Goal: Transaction & Acquisition: Book appointment/travel/reservation

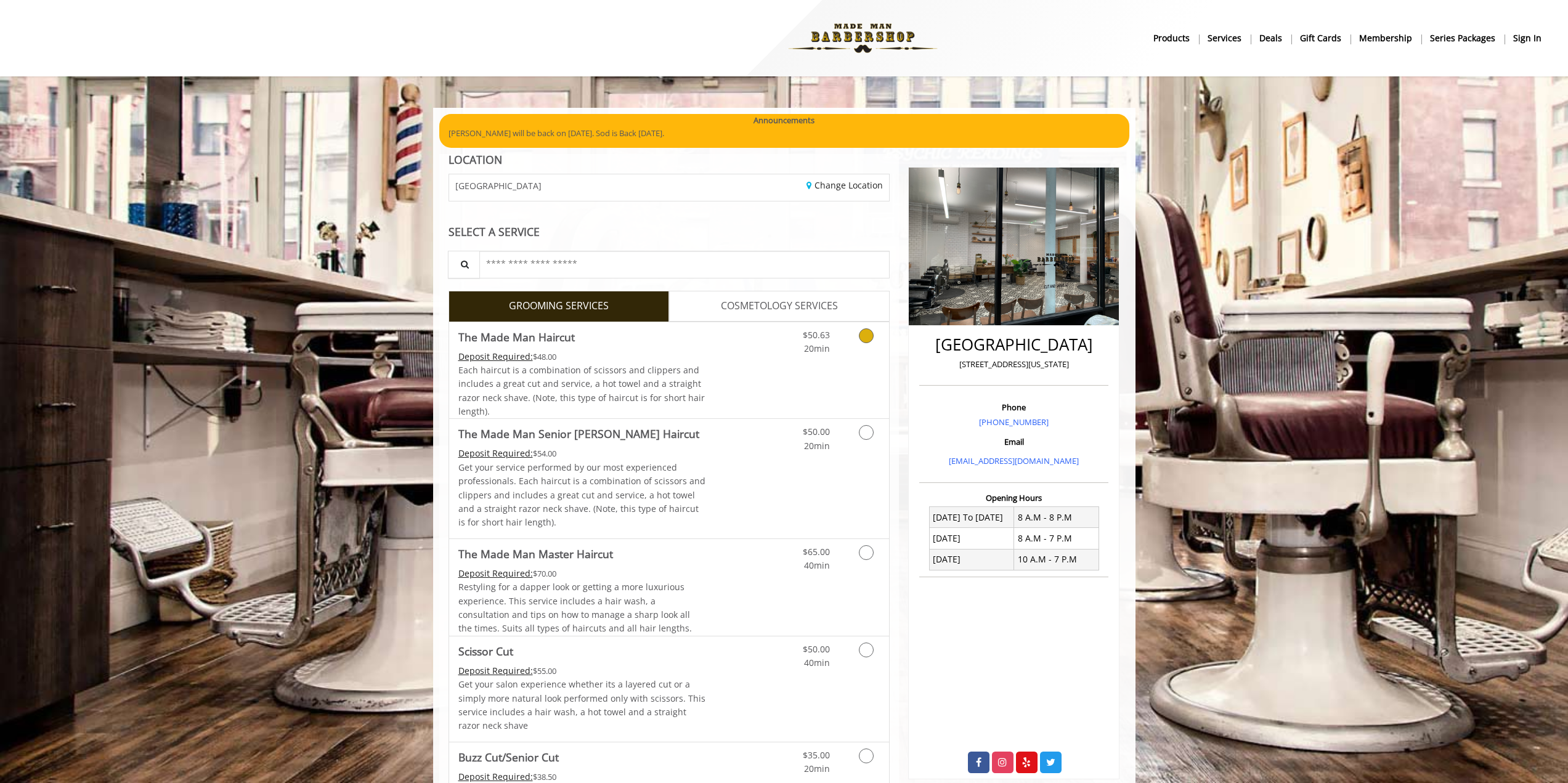
click at [677, 362] on div "Deposit Required: $48.00" at bounding box center [582, 356] width 247 height 13
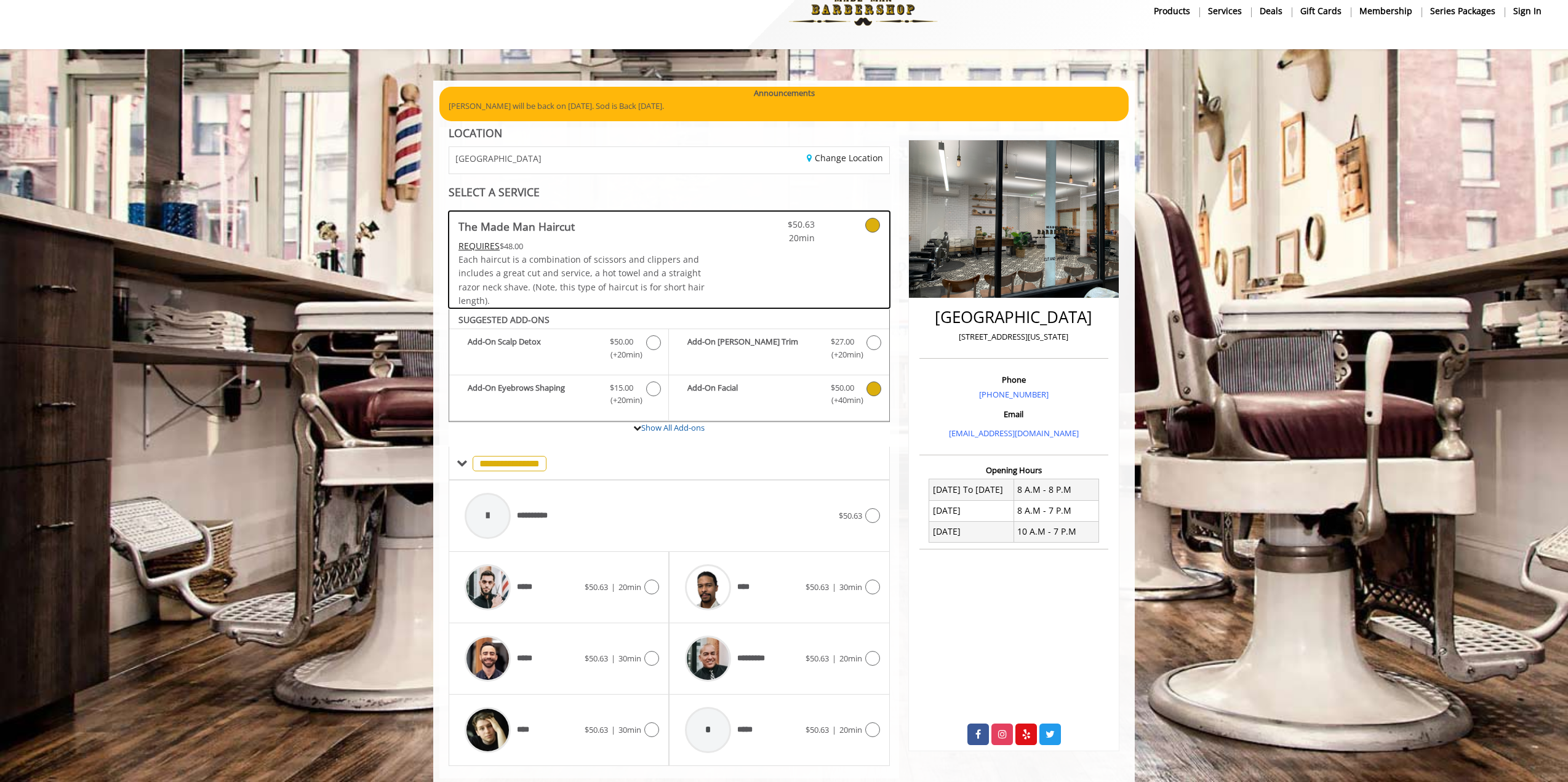
scroll to position [54, 0]
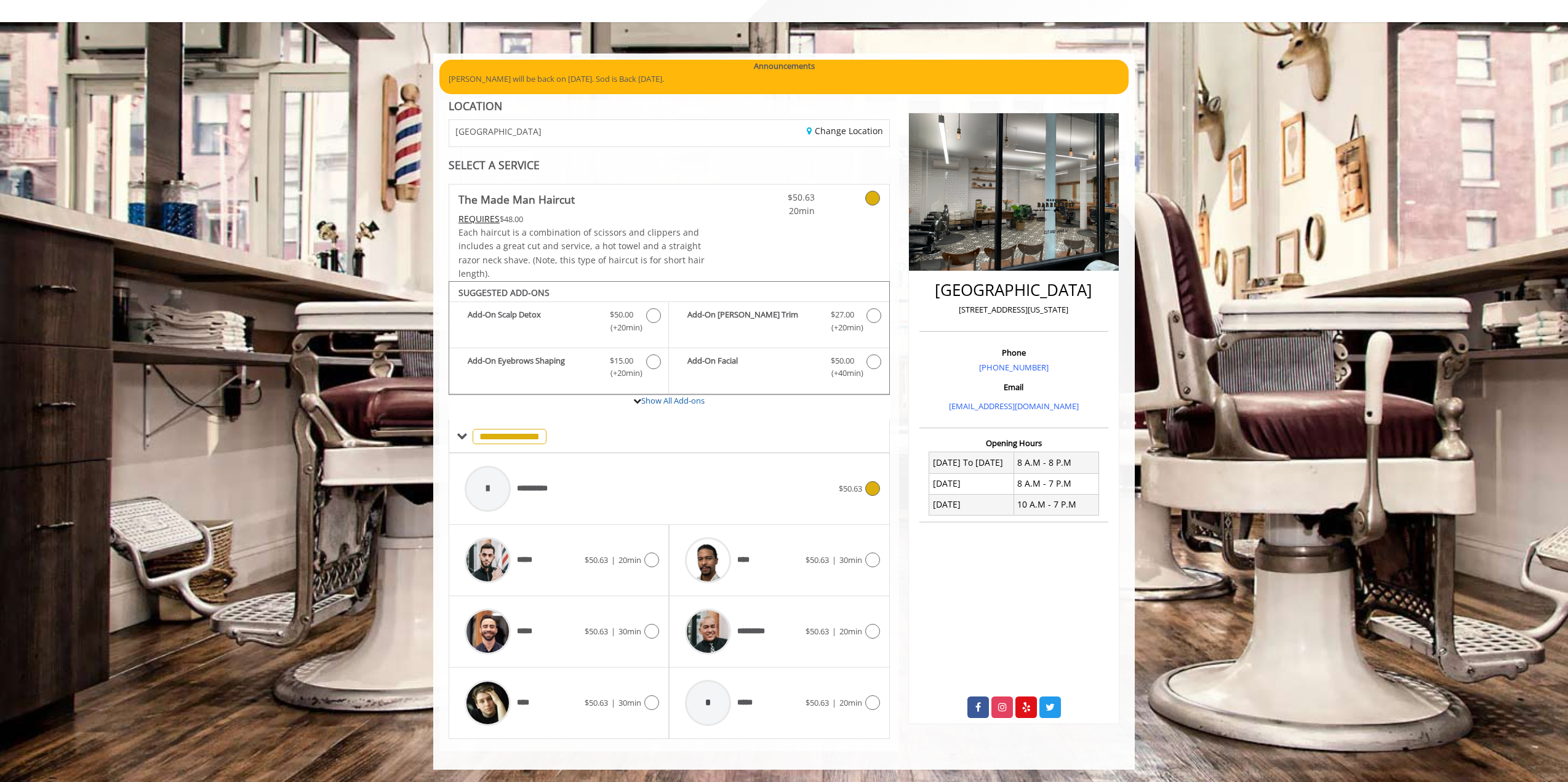
click at [783, 488] on div "**********" at bounding box center [649, 488] width 381 height 58
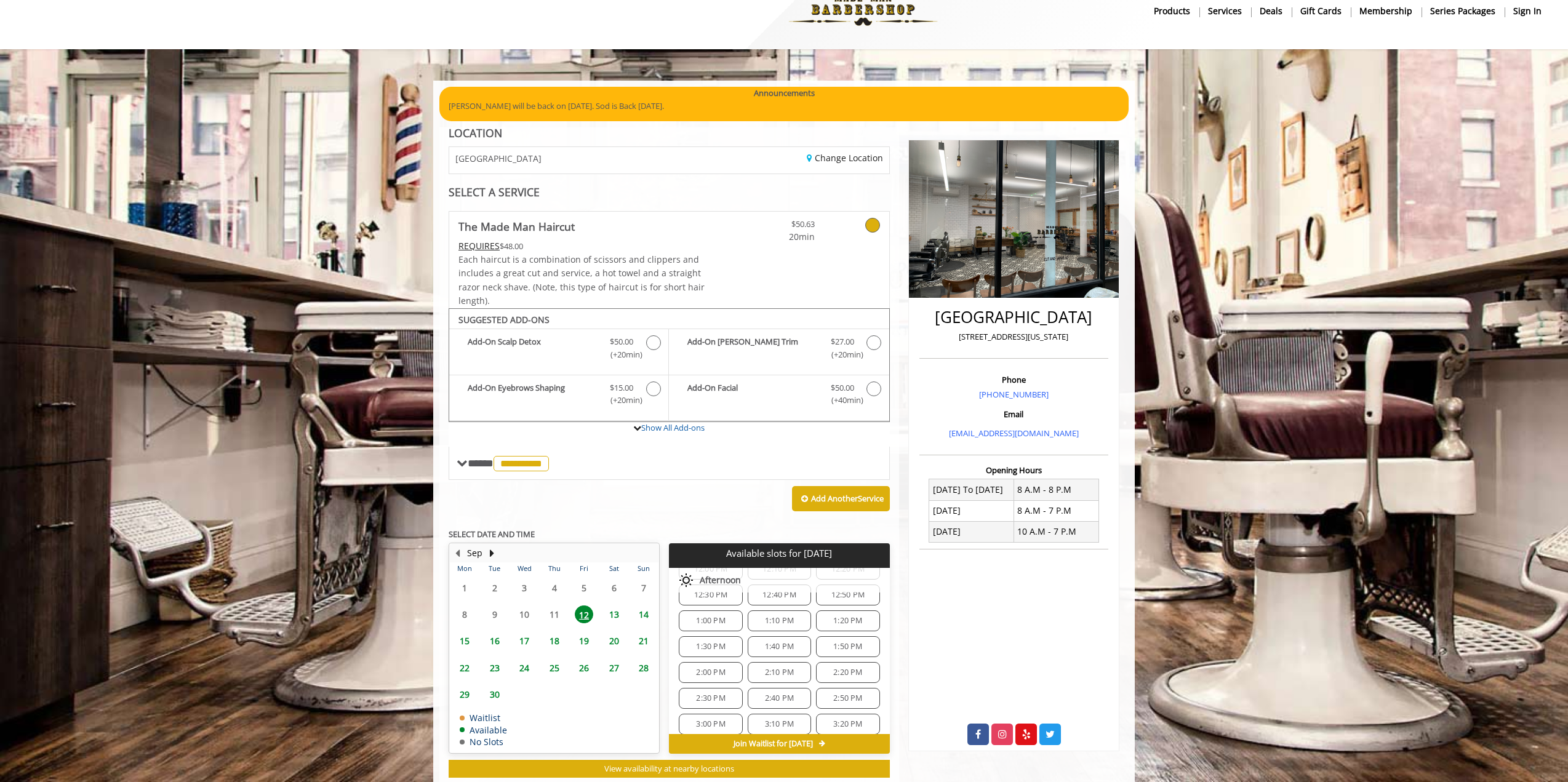
scroll to position [60, 0]
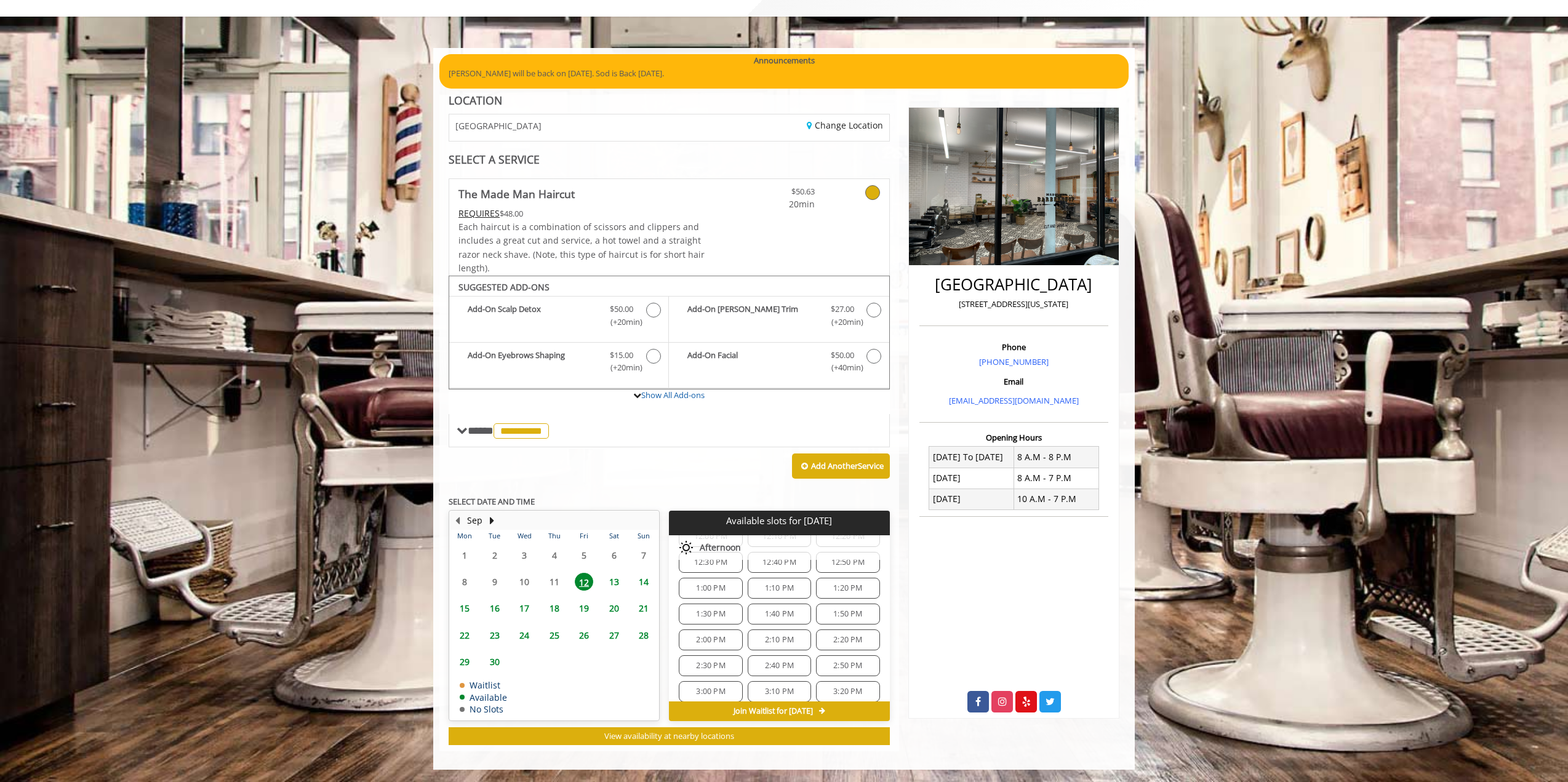
click at [715, 661] on span "2:30 PM" at bounding box center [710, 666] width 29 height 10
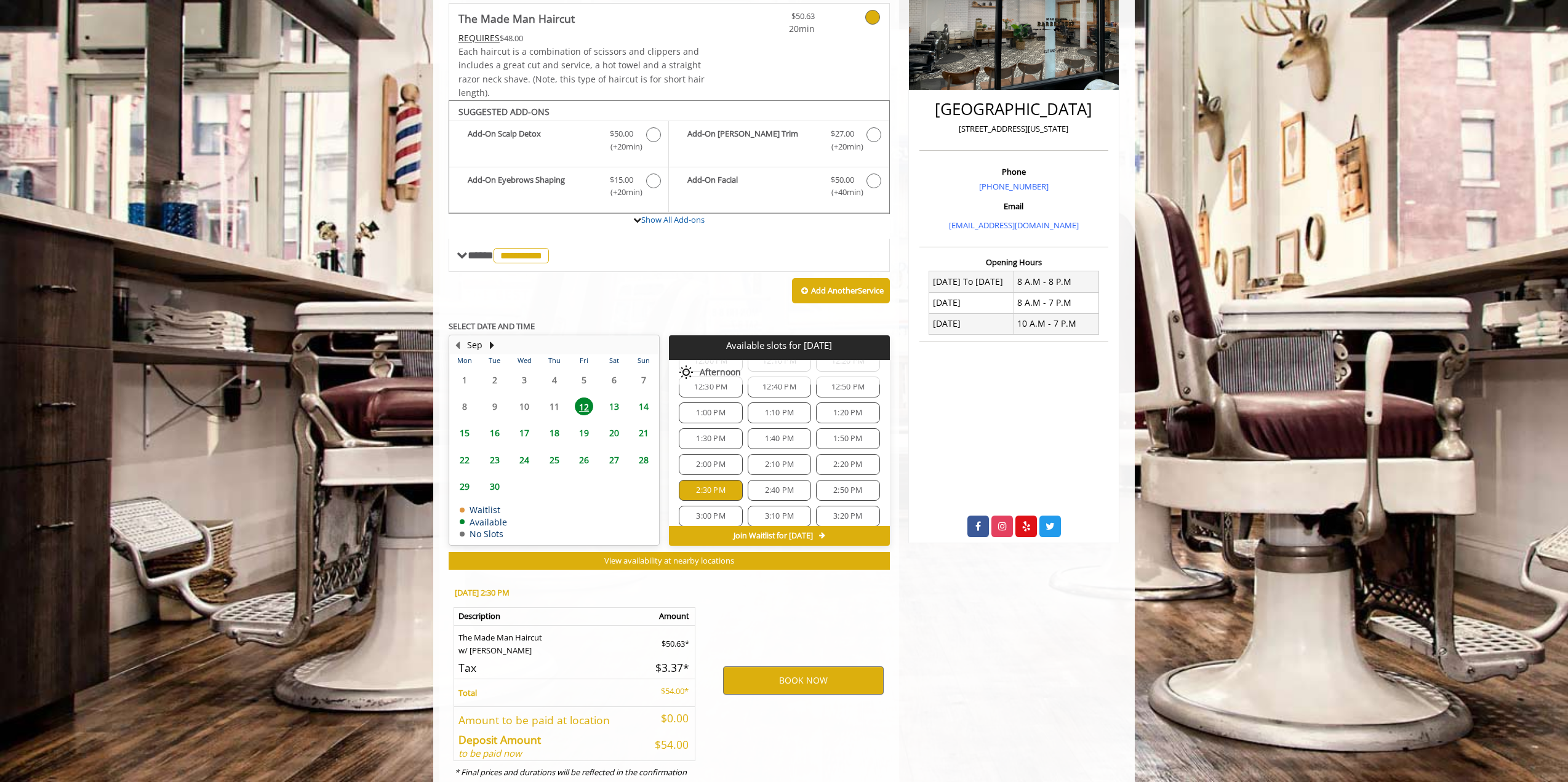
scroll to position [282, 0]
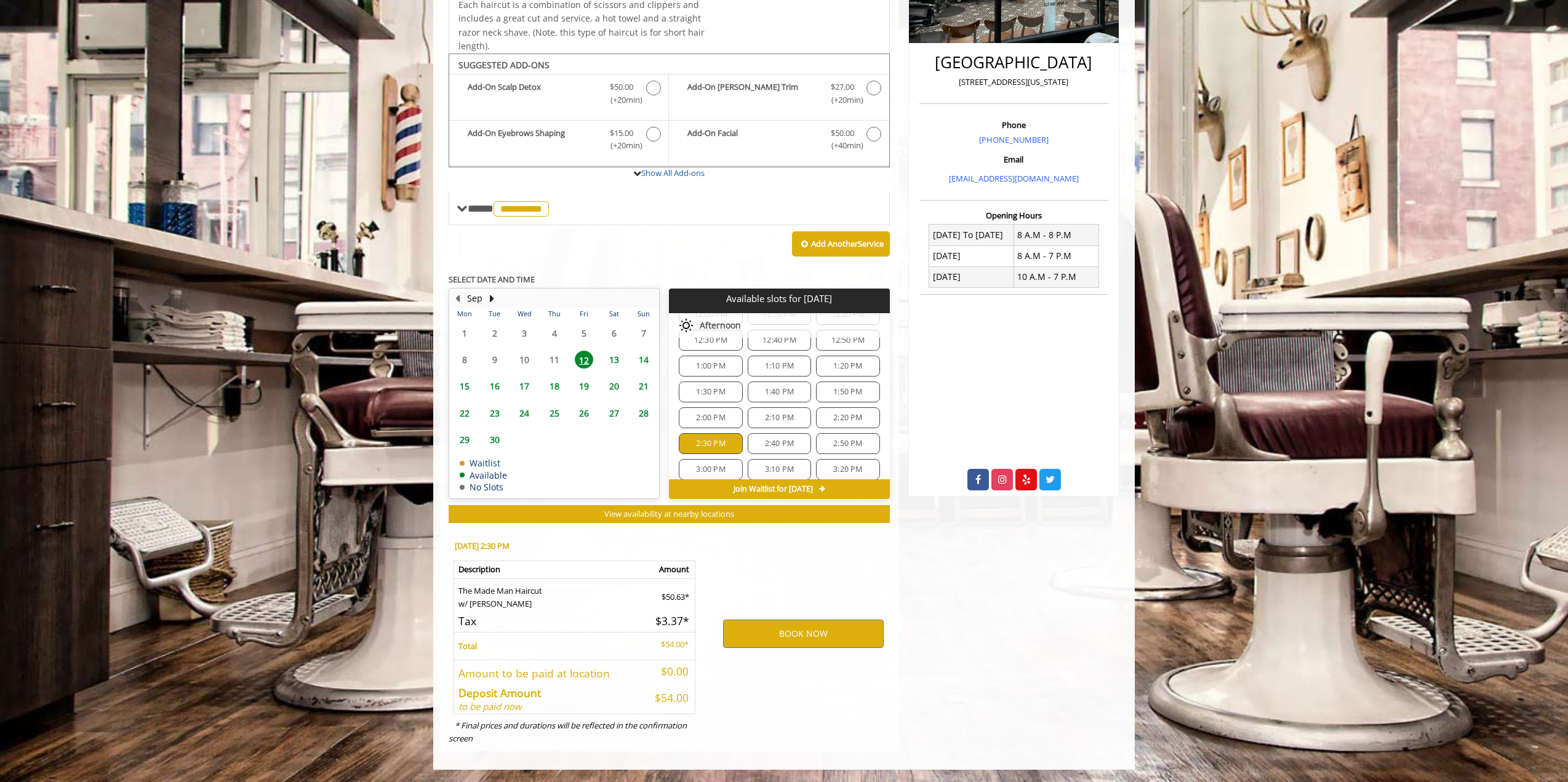
click at [765, 417] on span "2:10 PM" at bounding box center [779, 418] width 29 height 10
click at [713, 385] on div "1:30 PM" at bounding box center [711, 391] width 64 height 21
click at [824, 459] on div "3:20 PM" at bounding box center [848, 469] width 64 height 21
click at [755, 389] on div "5:20 PM" at bounding box center [780, 379] width 64 height 21
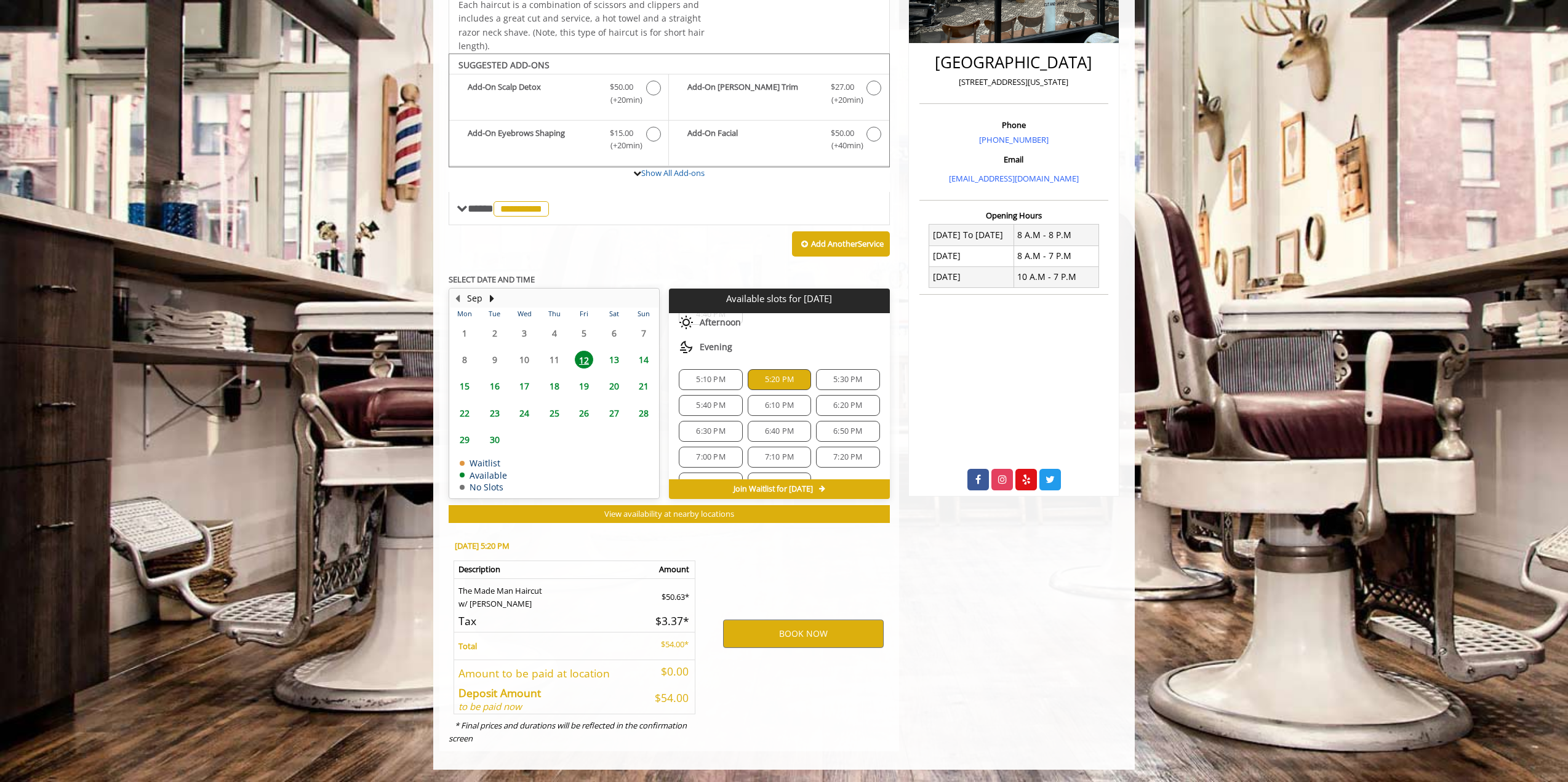
click at [753, 440] on div "6:40 PM" at bounding box center [780, 431] width 64 height 21
click at [781, 454] on span "7:10 PM" at bounding box center [779, 457] width 29 height 10
click at [698, 451] on div "7:30 PM" at bounding box center [711, 459] width 64 height 21
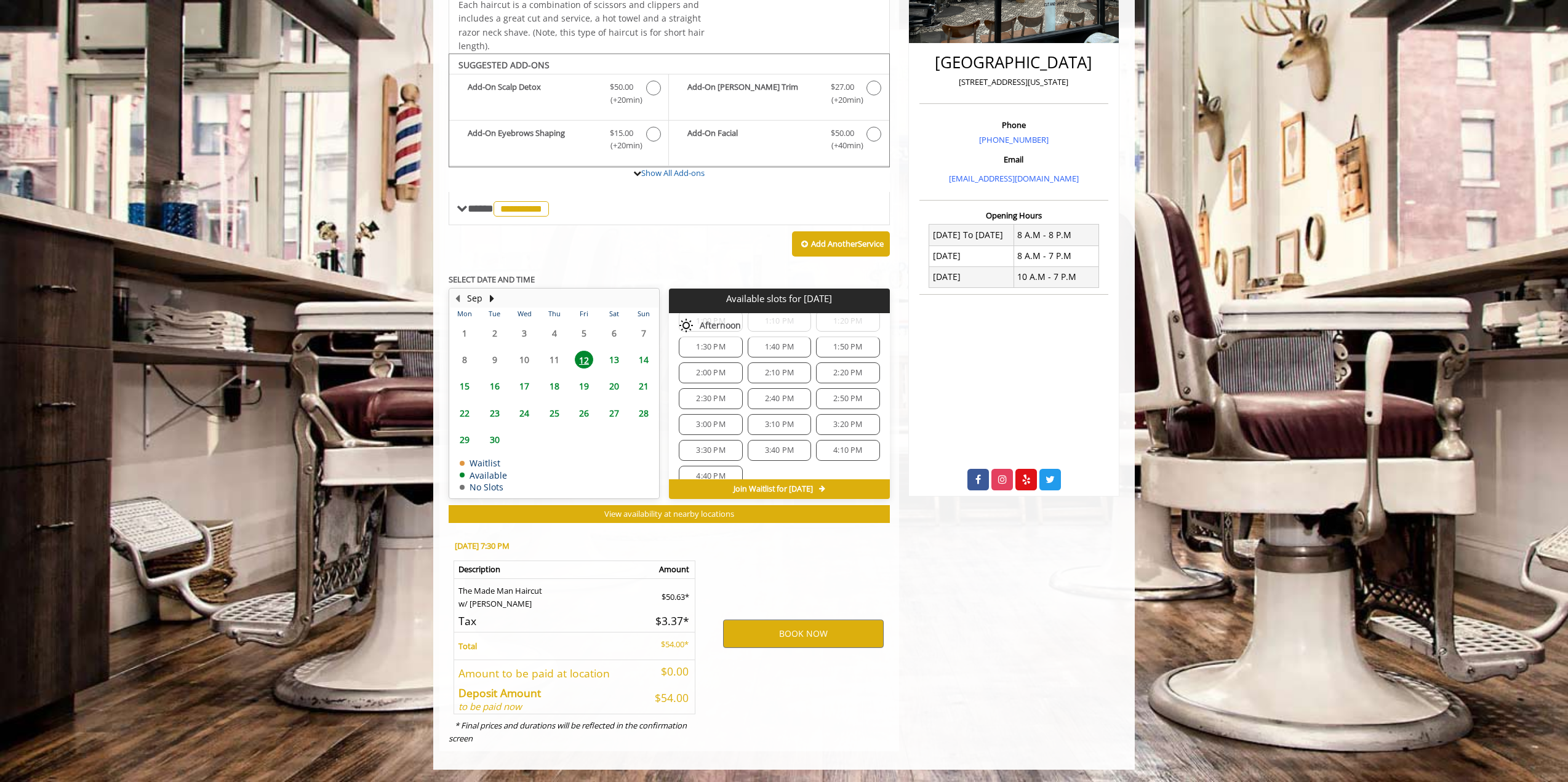
click at [715, 398] on span "2:30 PM" at bounding box center [710, 398] width 29 height 10
click at [801, 640] on button "BOOK NOW" at bounding box center [803, 634] width 160 height 29
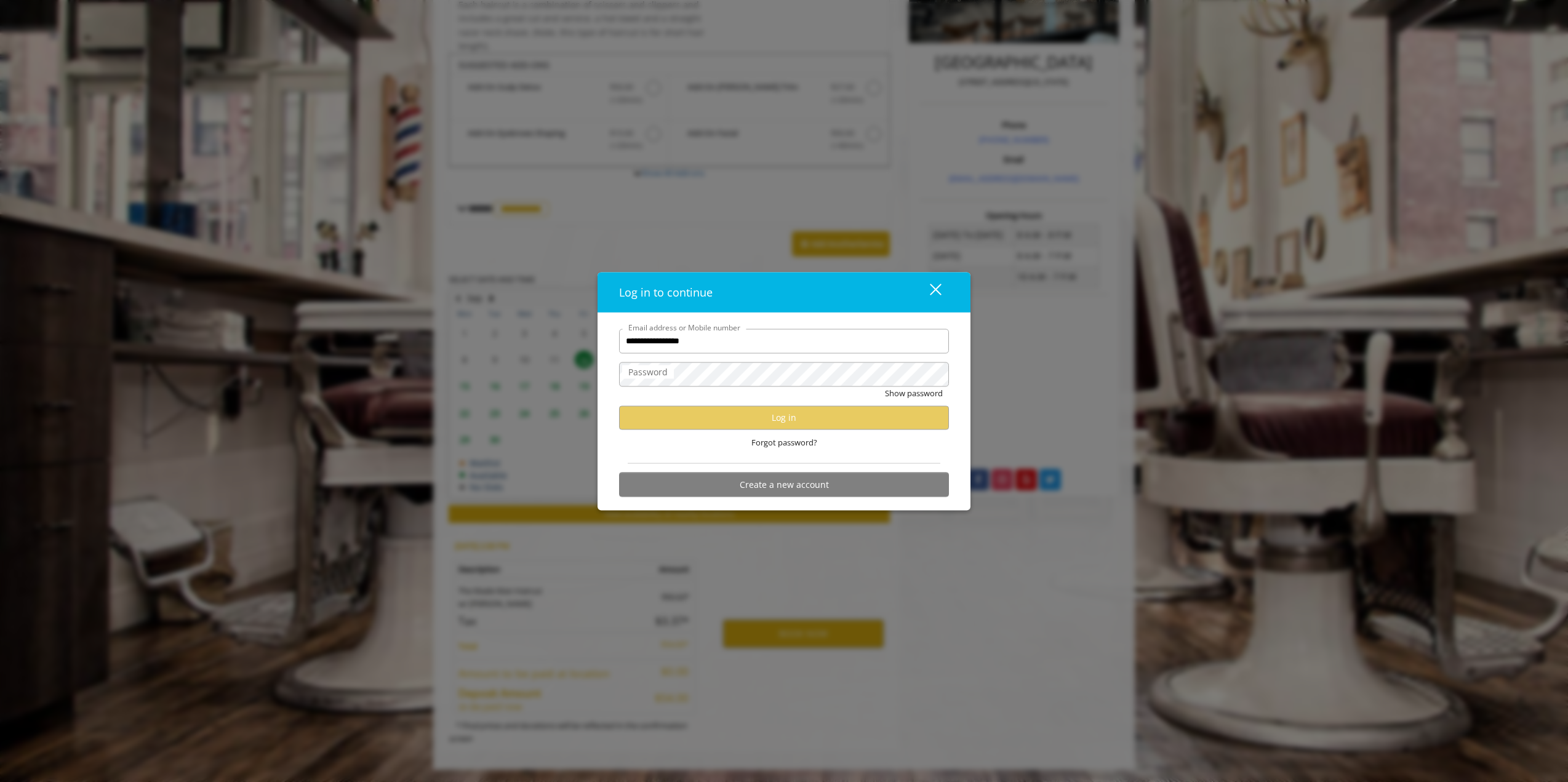
type input "**********"
click at [885, 387] on button "Show password" at bounding box center [914, 393] width 58 height 13
click at [661, 429] on button "Log in" at bounding box center [784, 417] width 330 height 24
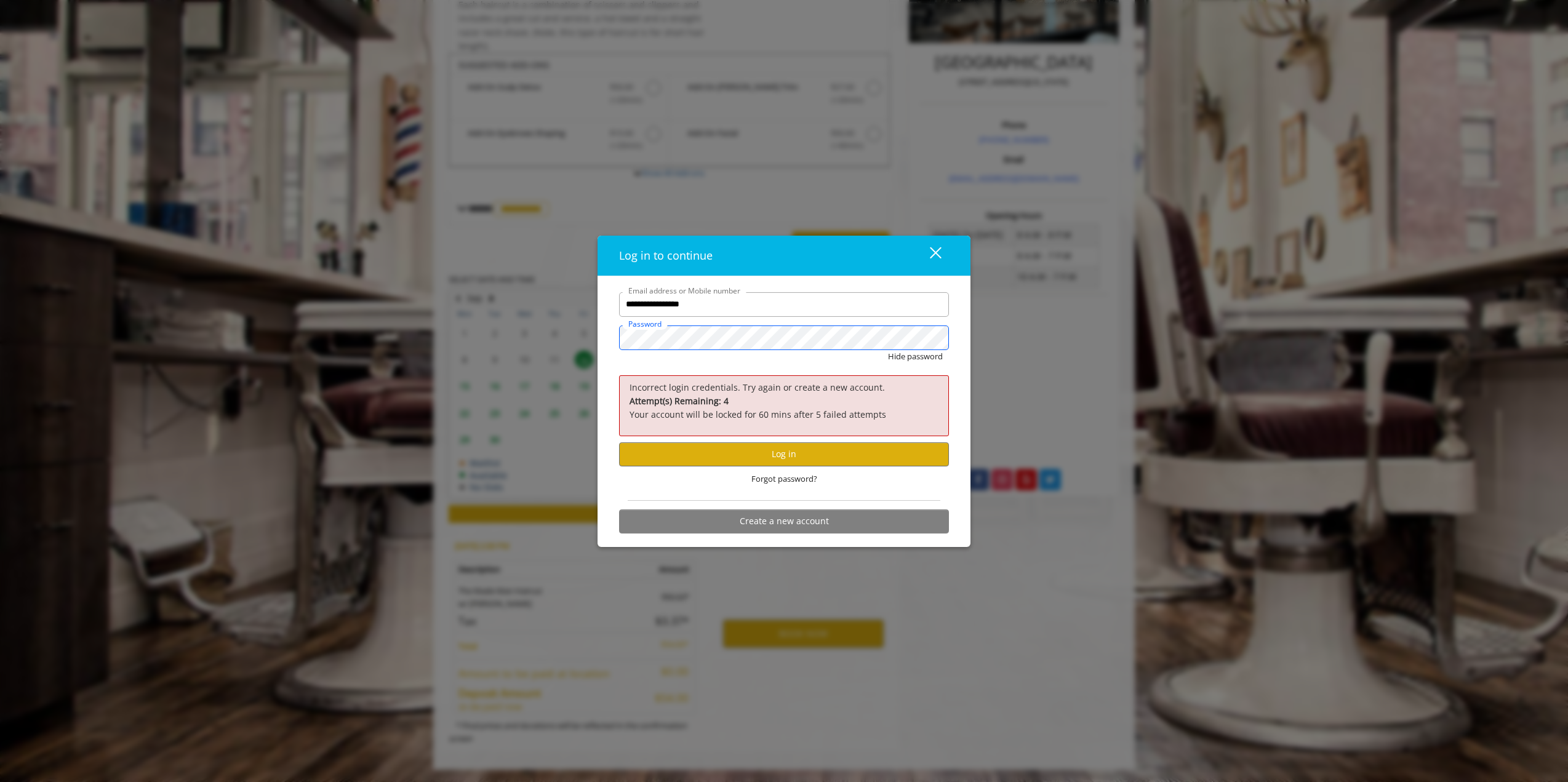
click at [604, 342] on div "**********" at bounding box center [784, 412] width 373 height 270
click at [888, 350] on button "Hide password" at bounding box center [915, 357] width 55 height 13
click at [694, 462] on button "Log in" at bounding box center [784, 454] width 330 height 24
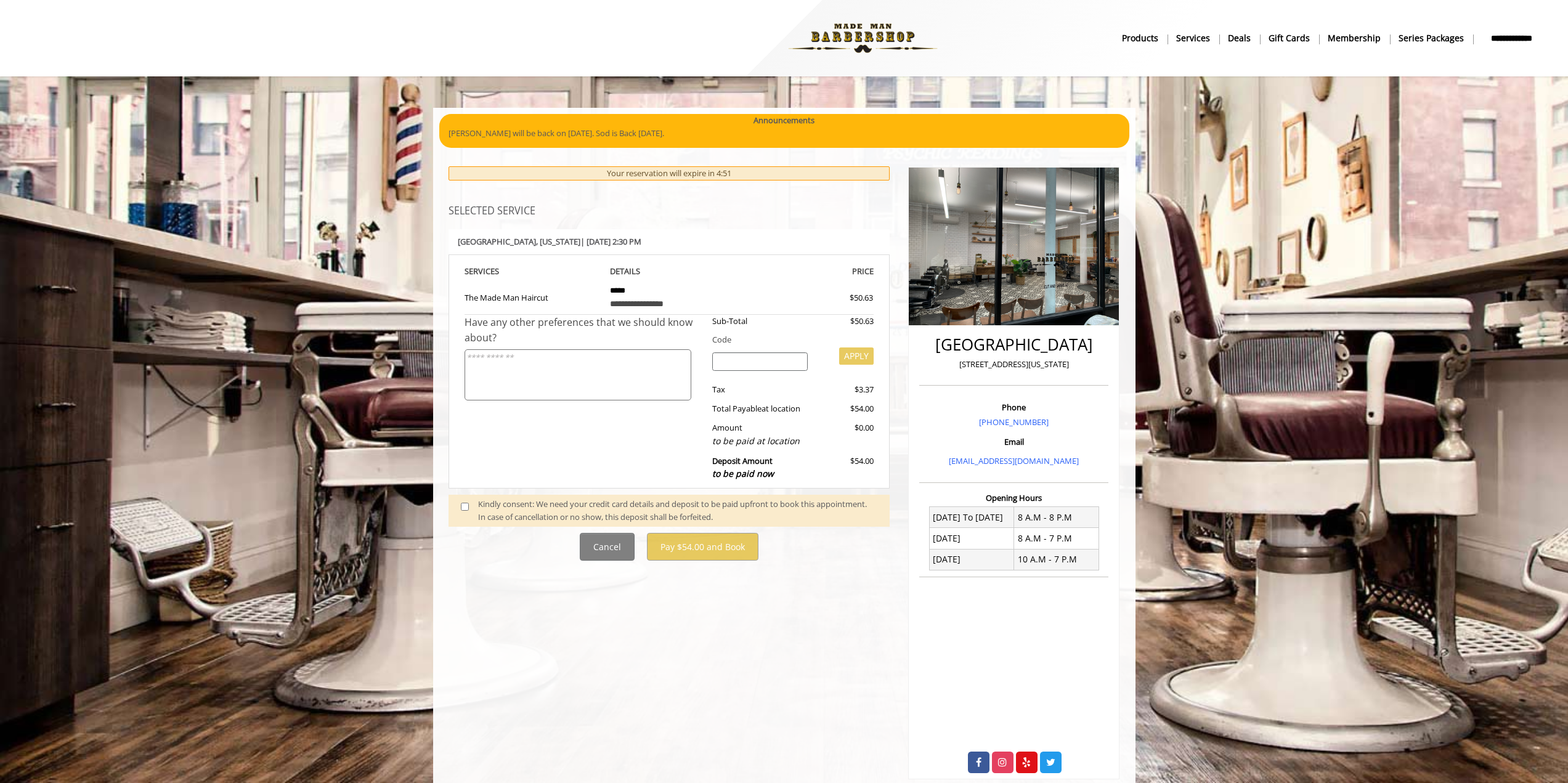
click at [594, 510] on div "Kindly consent: We need your credit card details and deposit to be paid upfront…" at bounding box center [677, 511] width 400 height 26
click at [600, 504] on div "Kindly consent: We need your credit card details and deposit to be paid upfront…" at bounding box center [677, 511] width 400 height 26
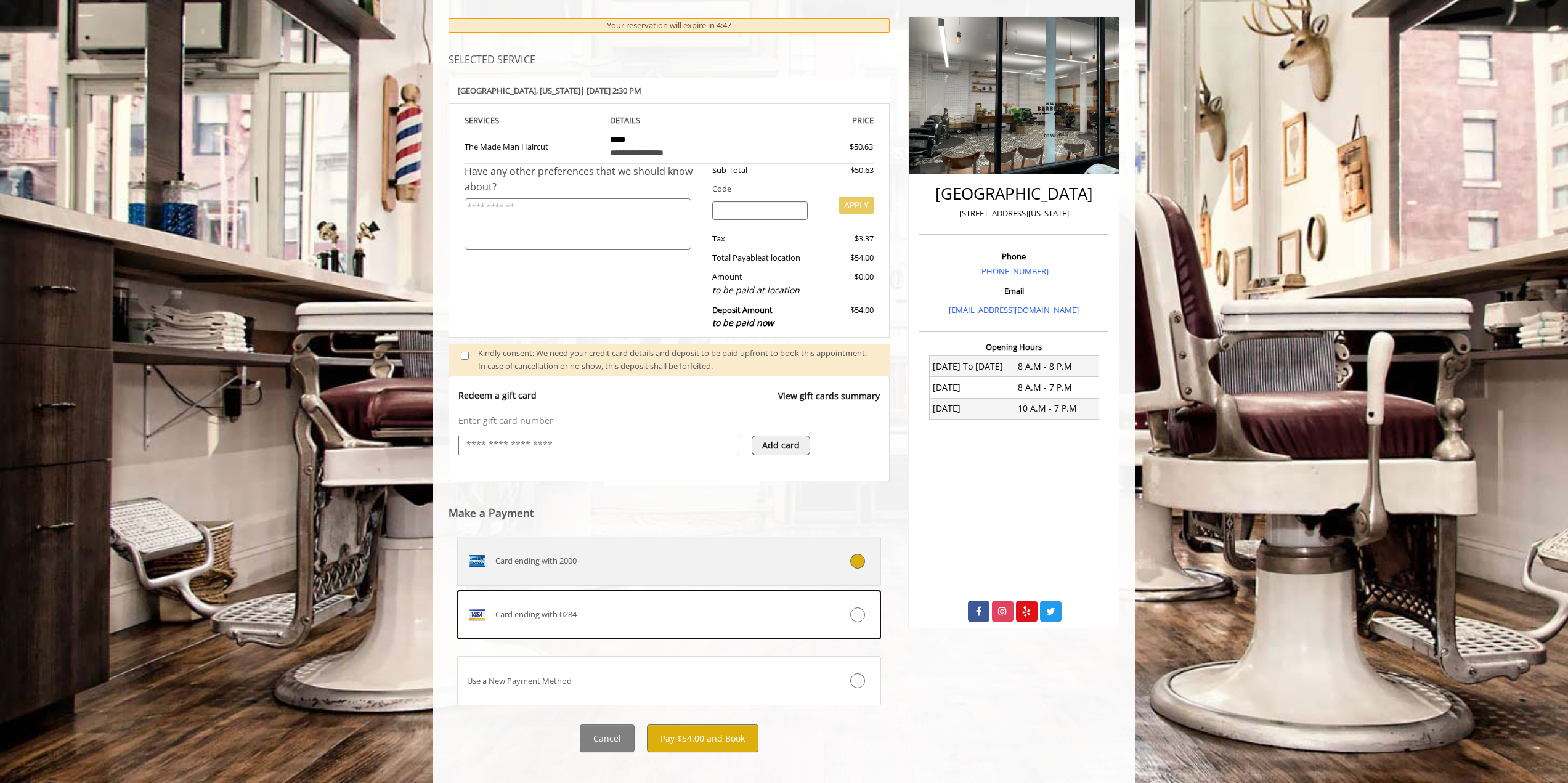
scroll to position [163, 0]
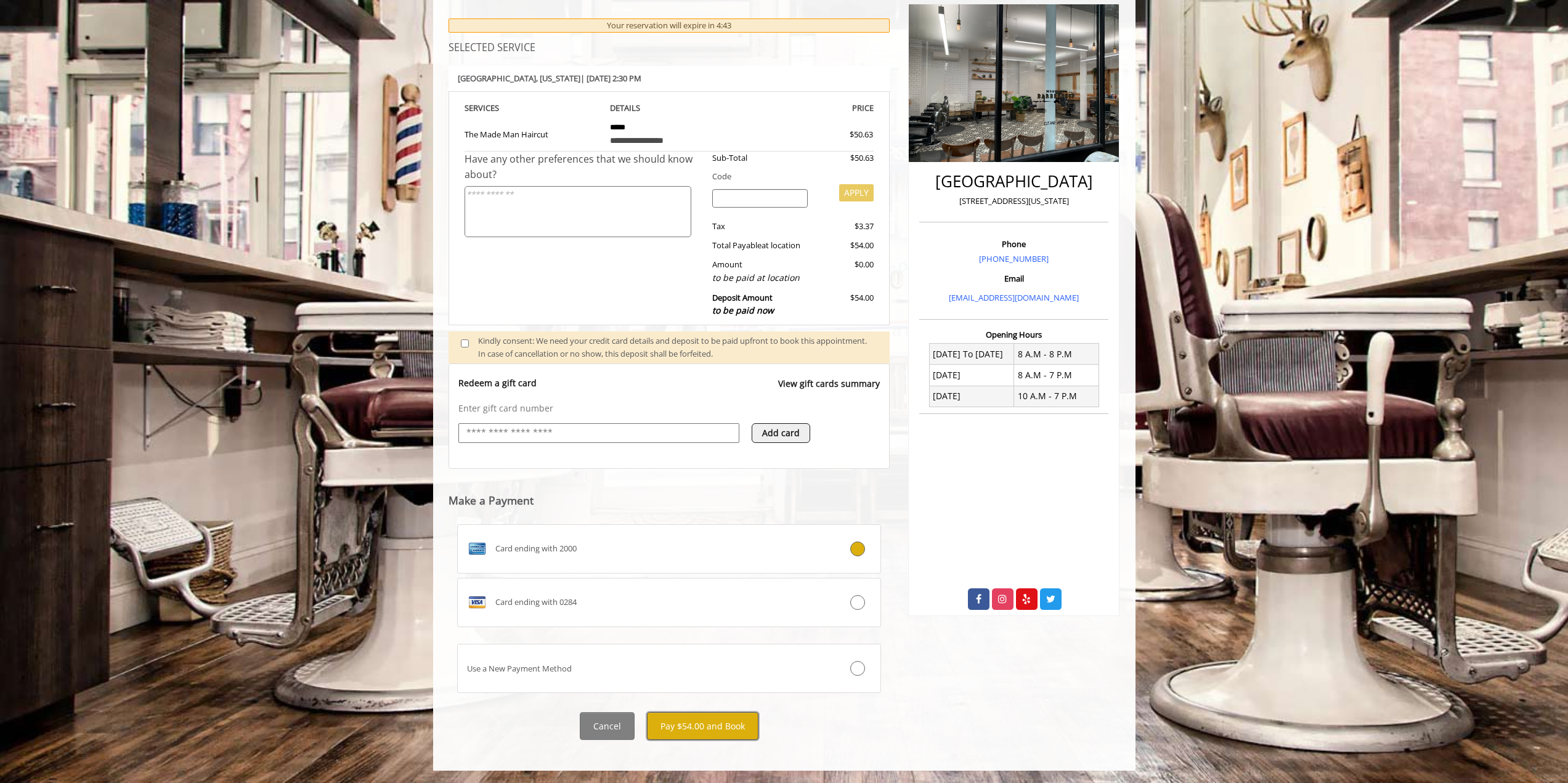
click at [708, 726] on button "Pay $54.00 and Book" at bounding box center [703, 726] width 112 height 28
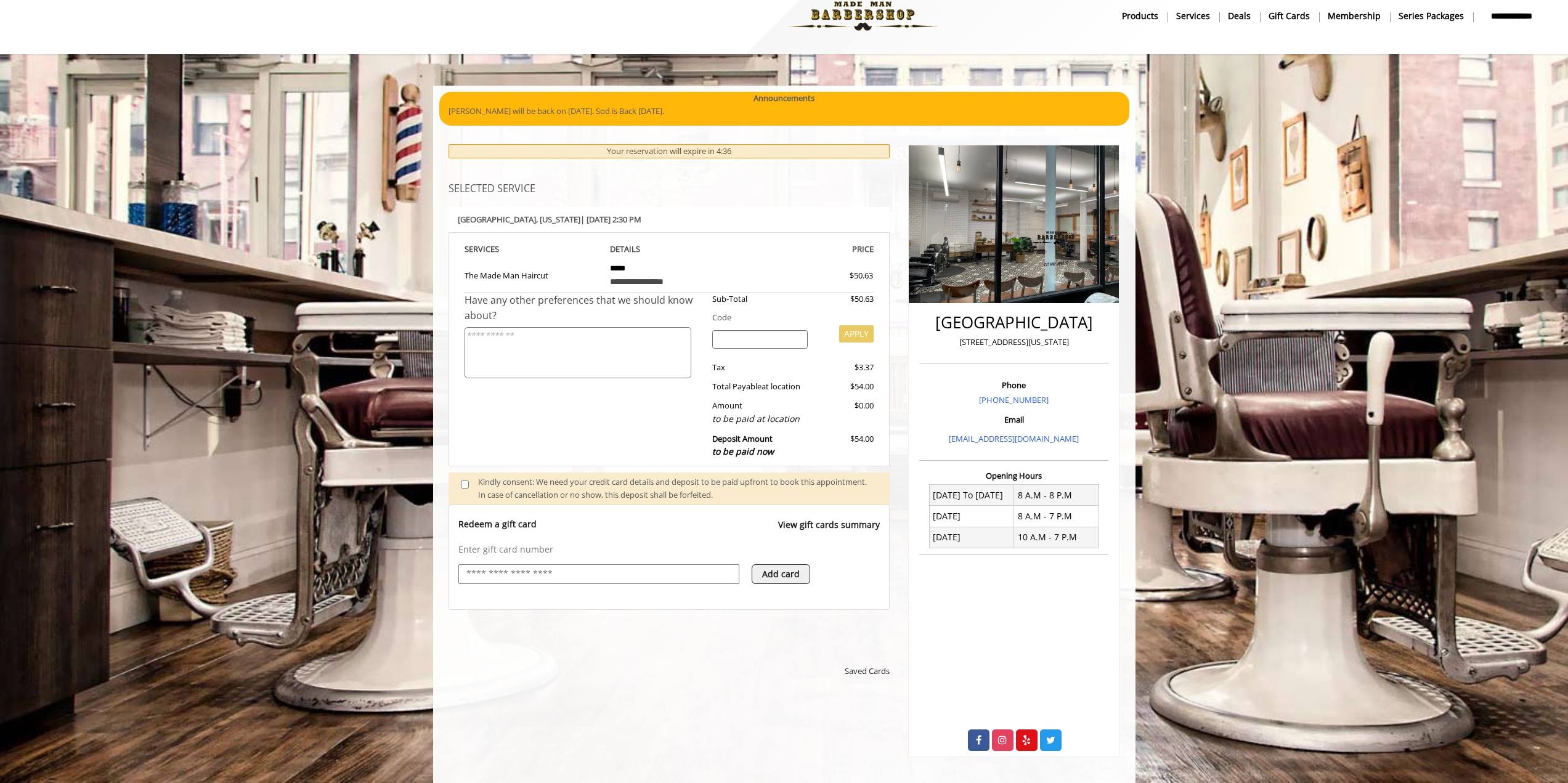
scroll to position [373, 0]
